Goal: Find specific page/section: Locate a particular part of the current website

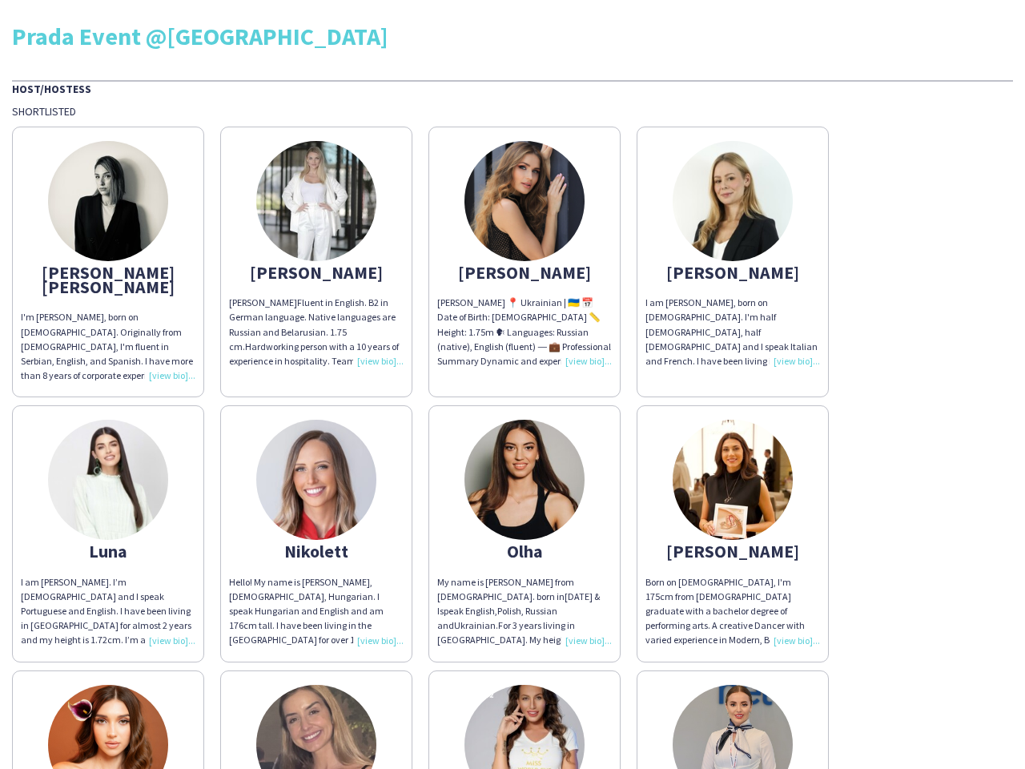
click at [512, 384] on div "[PERSON_NAME] [PERSON_NAME] I'm [PERSON_NAME], born on [DEMOGRAPHIC_DATA]. Orig…" at bounding box center [512, 654] width 1001 height 1072
click at [108, 255] on img at bounding box center [108, 201] width 120 height 120
click at [316, 255] on img at bounding box center [316, 201] width 120 height 120
click at [524, 255] on img at bounding box center [524, 201] width 120 height 120
click at [733, 255] on img at bounding box center [733, 201] width 120 height 120
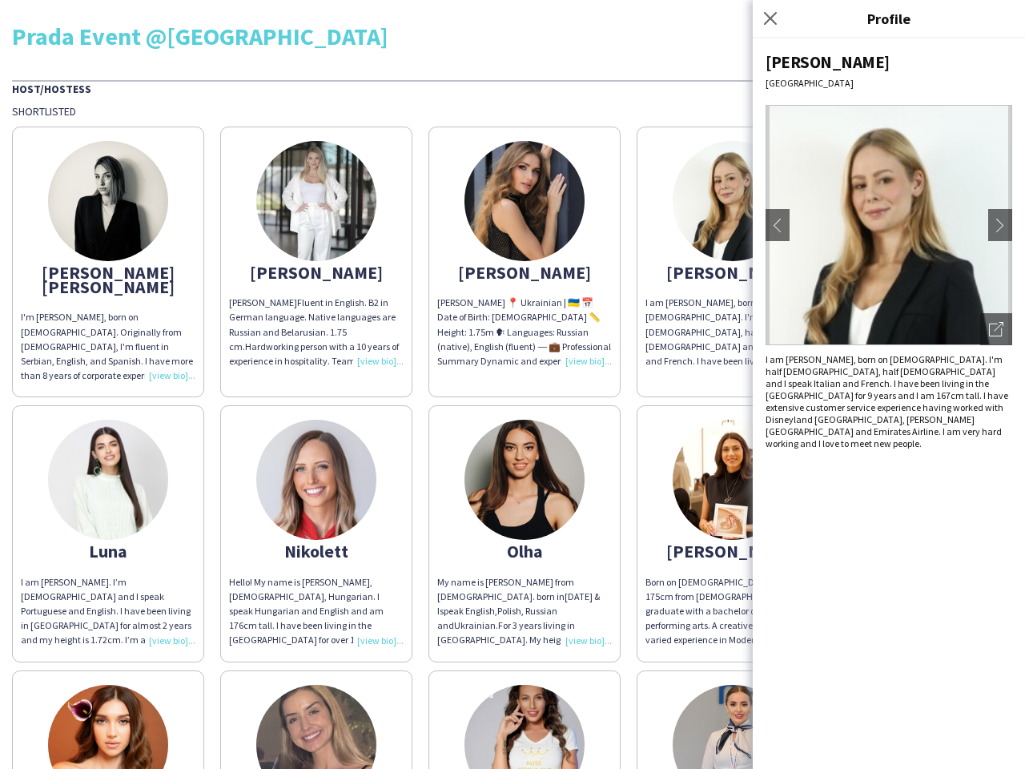
click at [108, 519] on img at bounding box center [108, 480] width 120 height 120
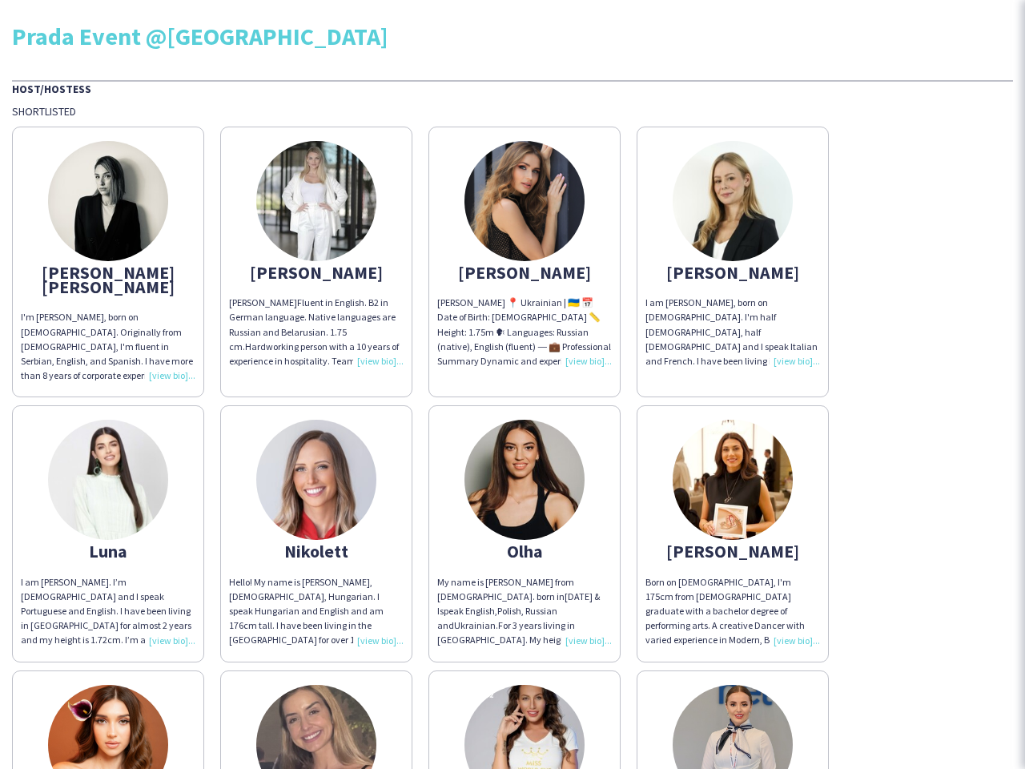
click at [316, 519] on img at bounding box center [316, 480] width 120 height 120
click at [524, 519] on img at bounding box center [524, 480] width 120 height 120
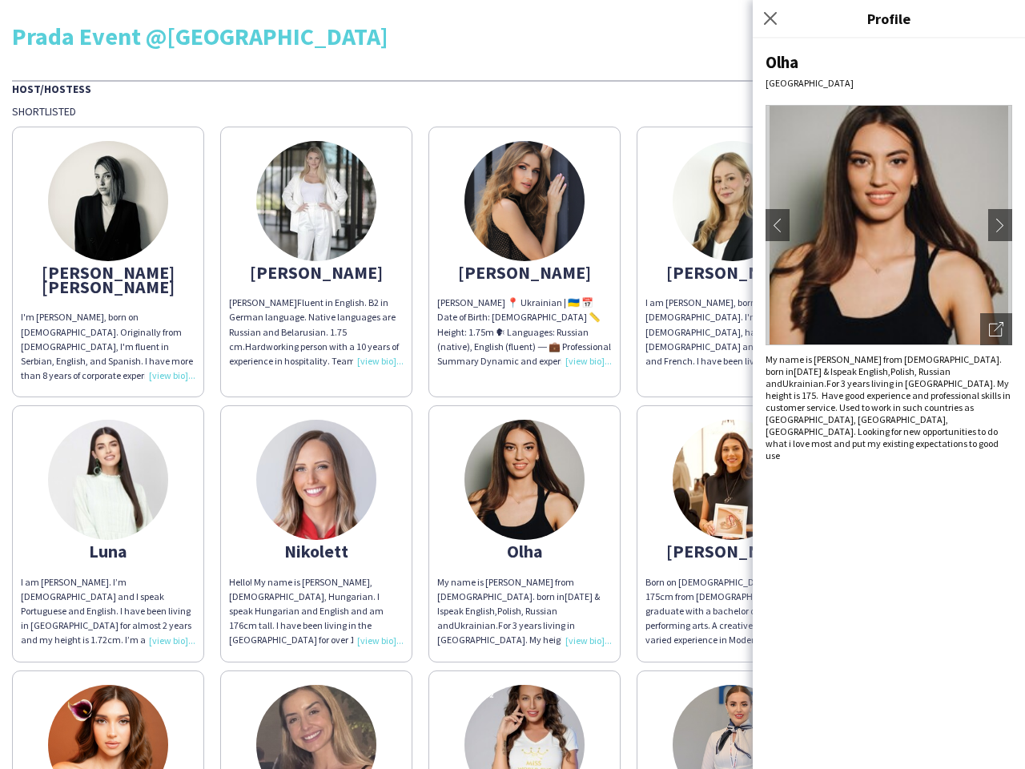
click at [733, 519] on img at bounding box center [733, 480] width 120 height 120
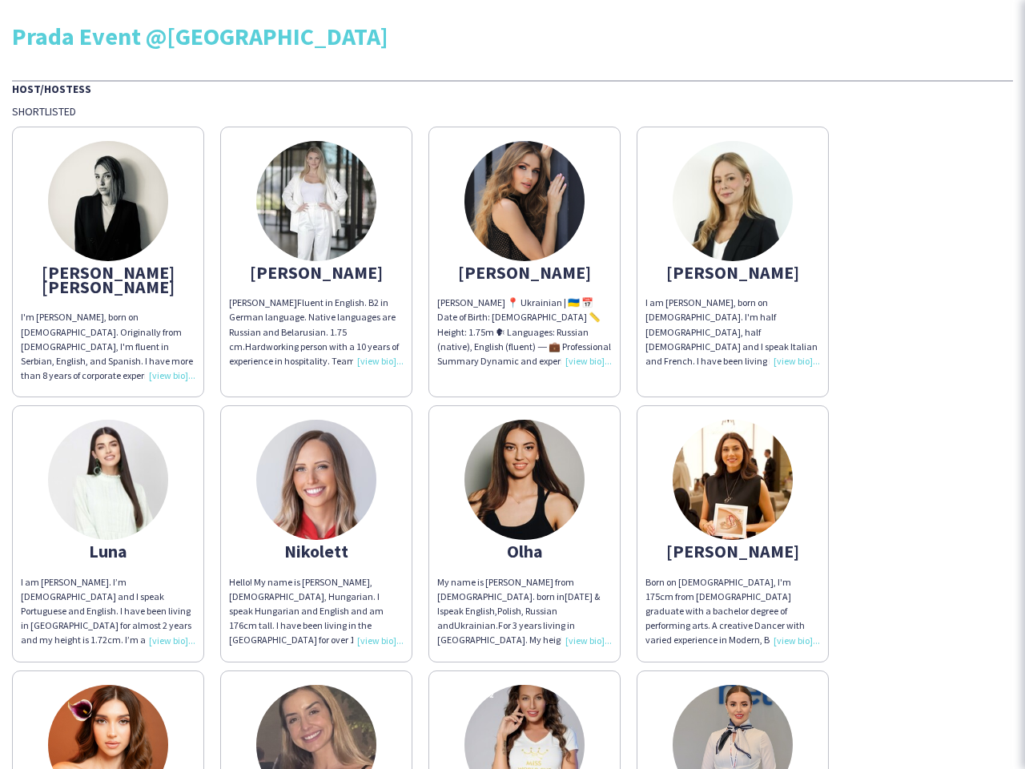
click at [108, 712] on img at bounding box center [108, 745] width 120 height 120
